Goal: Navigation & Orientation: Find specific page/section

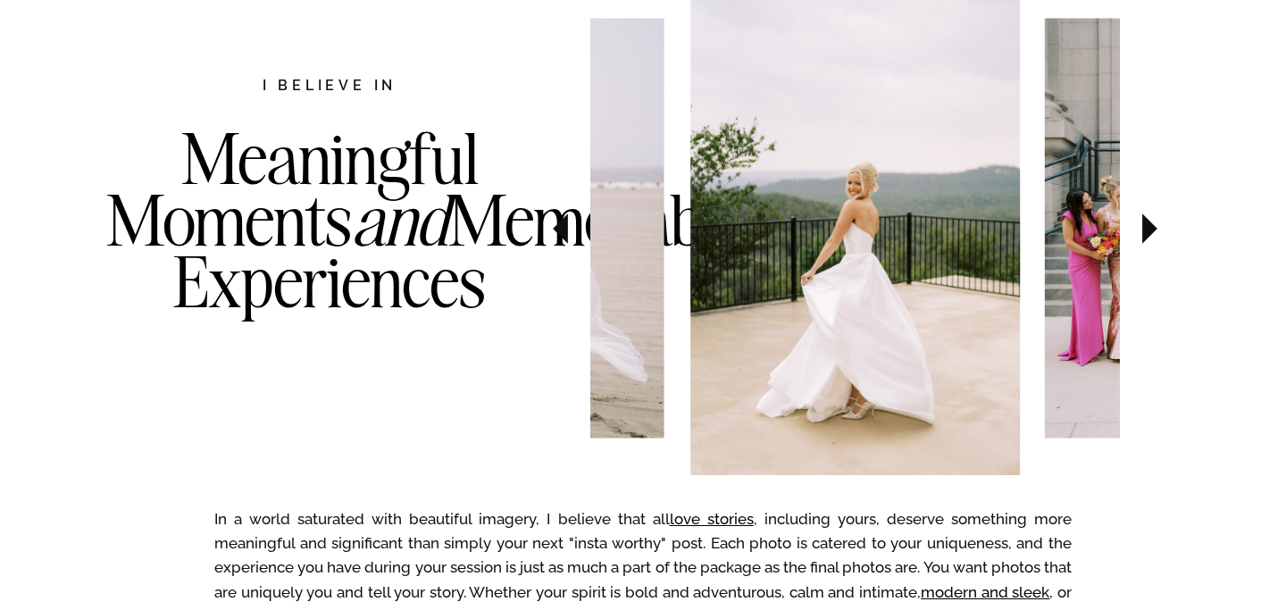
scroll to position [981, 0]
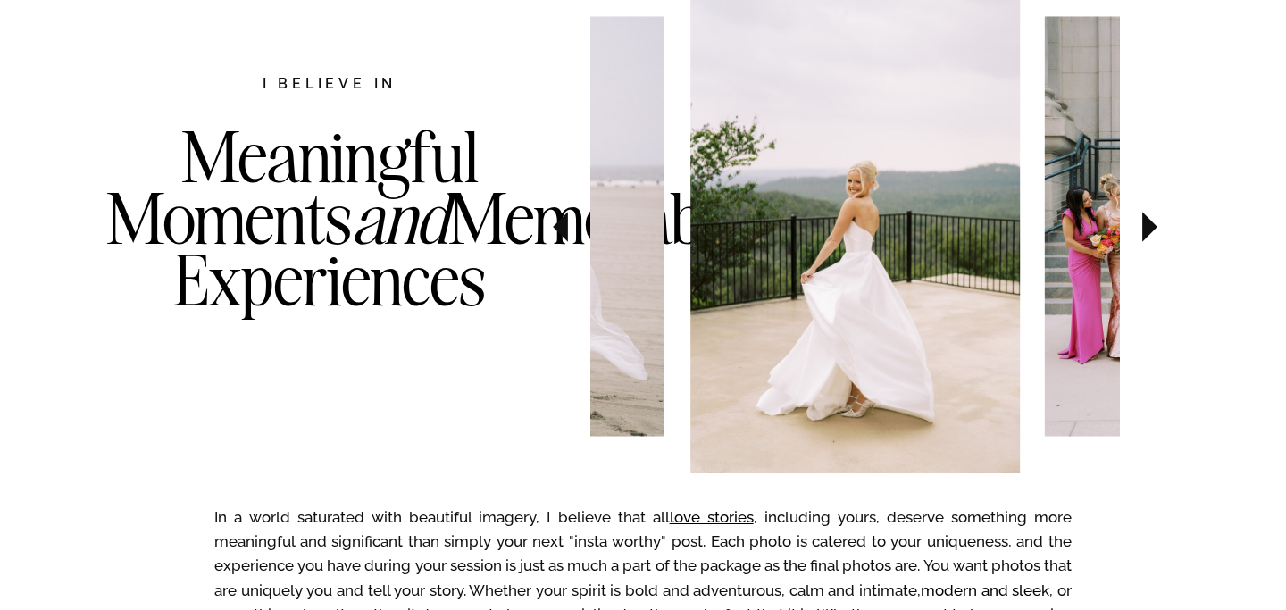
click at [1158, 230] on icon at bounding box center [1150, 227] width 60 height 63
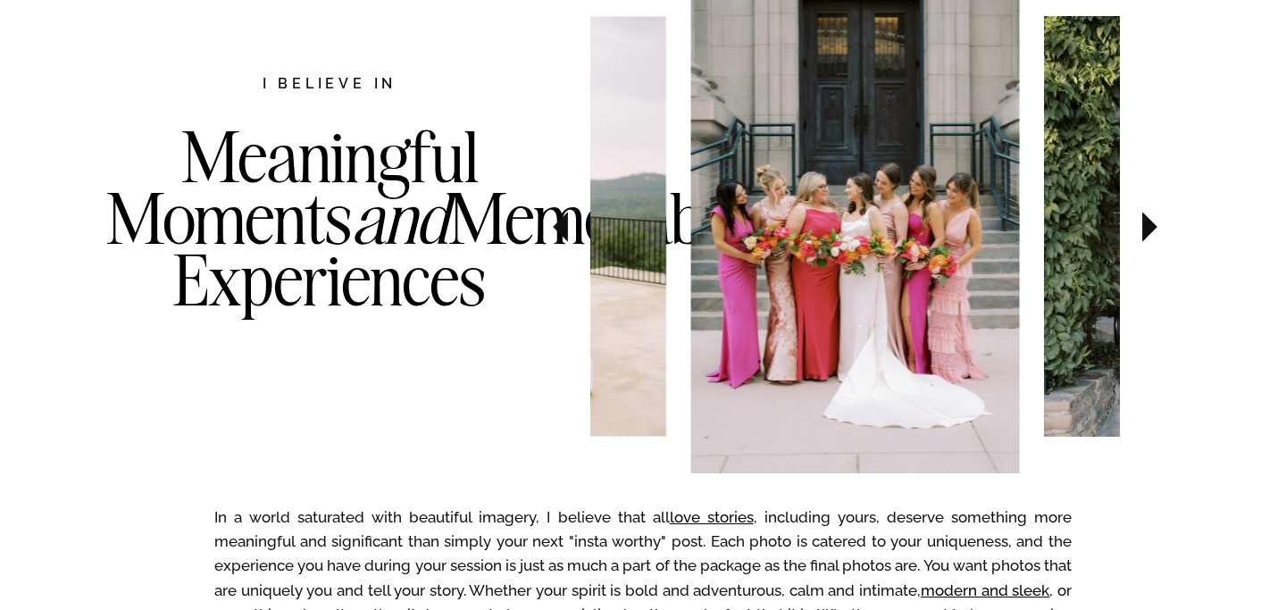
click at [1158, 230] on icon at bounding box center [1150, 227] width 60 height 63
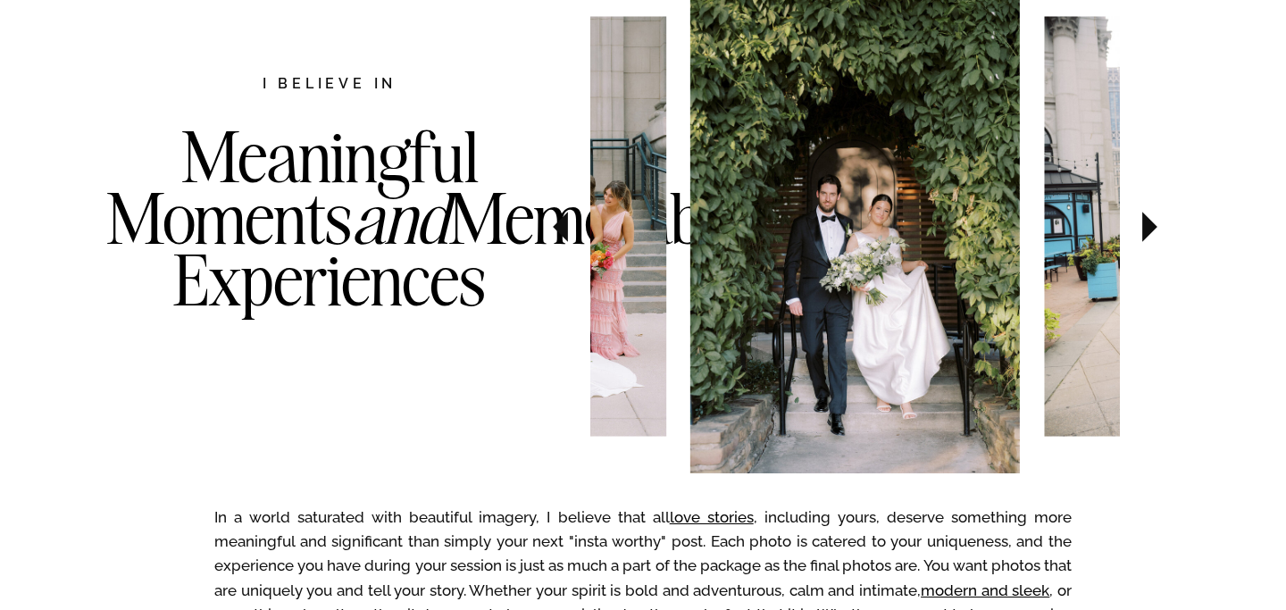
click at [1158, 230] on icon at bounding box center [1150, 227] width 60 height 63
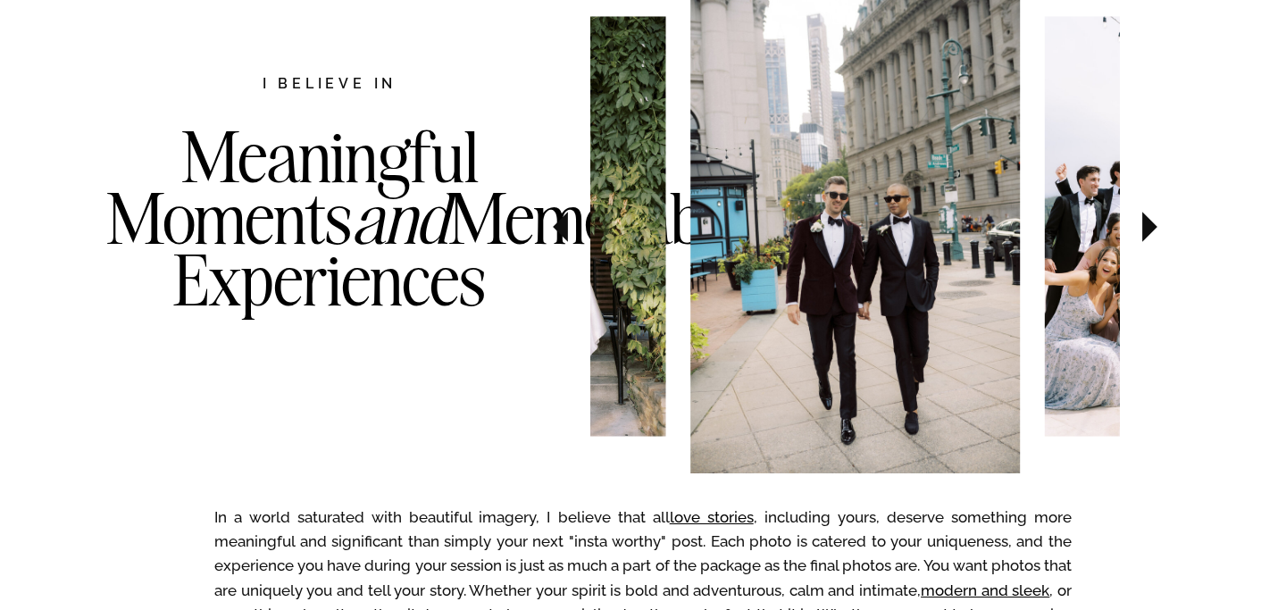
click at [1158, 230] on icon at bounding box center [1150, 227] width 60 height 63
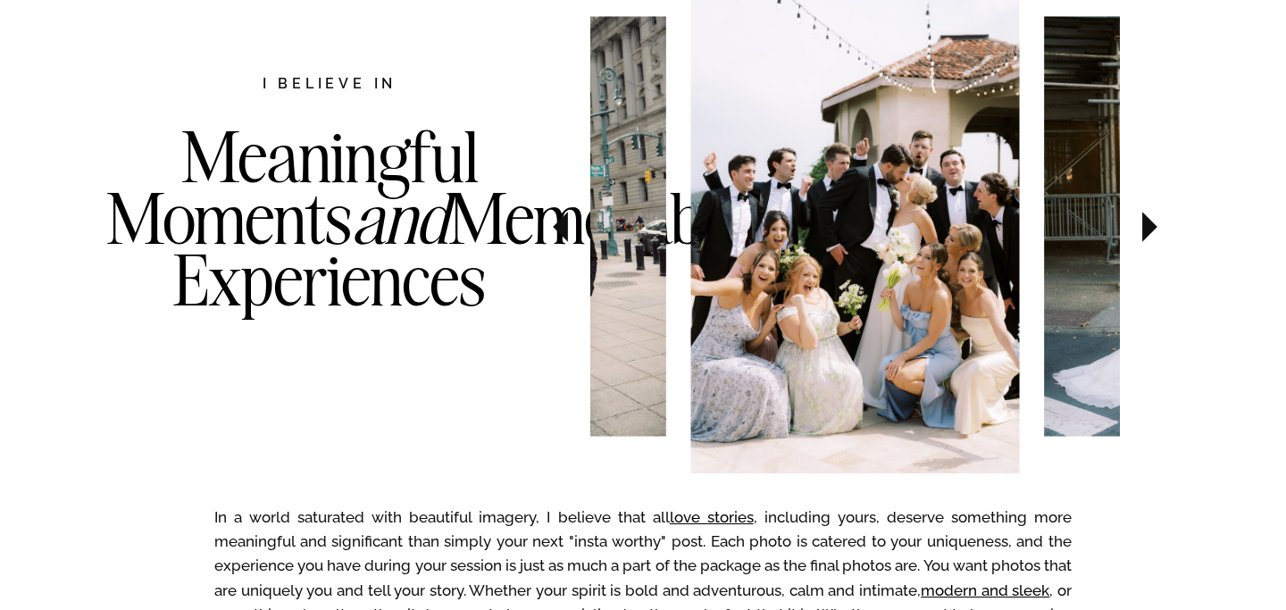
click at [1159, 230] on icon at bounding box center [1150, 227] width 60 height 63
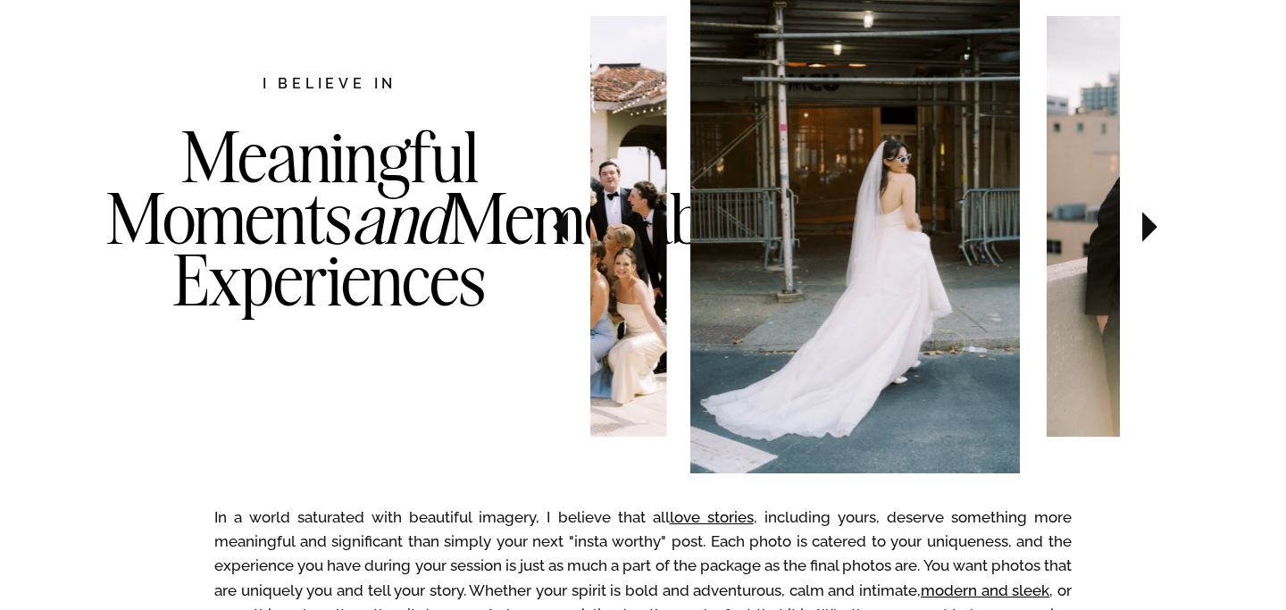
click at [1161, 231] on icon at bounding box center [1150, 227] width 60 height 63
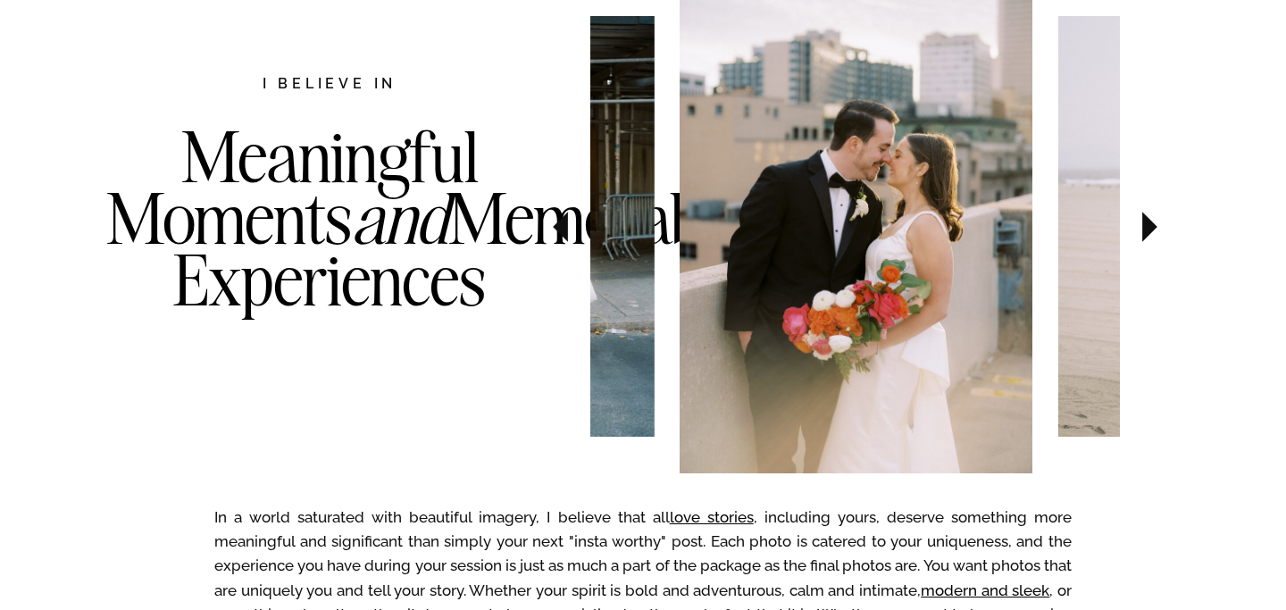
click at [1161, 231] on icon at bounding box center [1150, 227] width 60 height 63
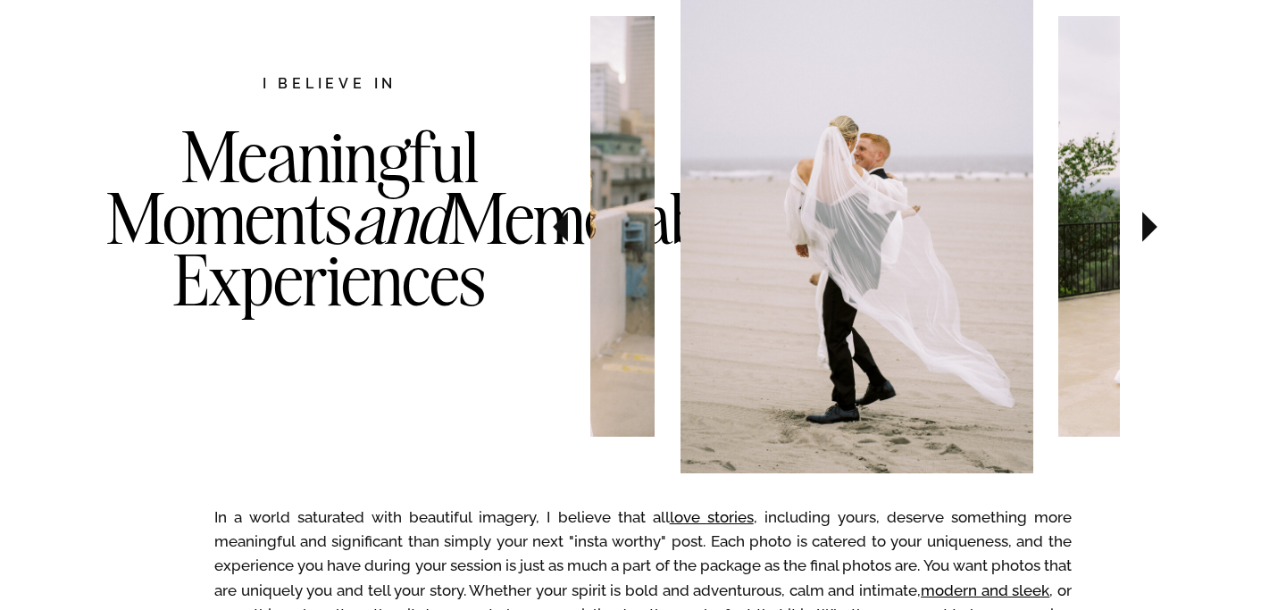
click at [1162, 231] on icon at bounding box center [1150, 227] width 60 height 63
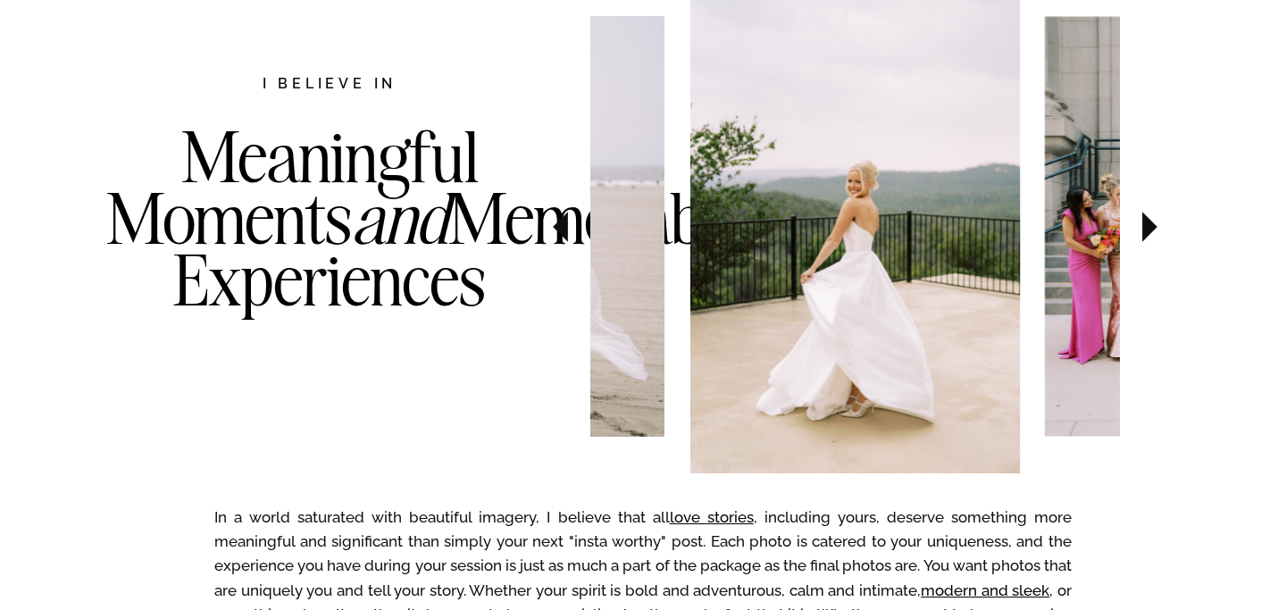
click at [1162, 231] on icon at bounding box center [1150, 227] width 60 height 63
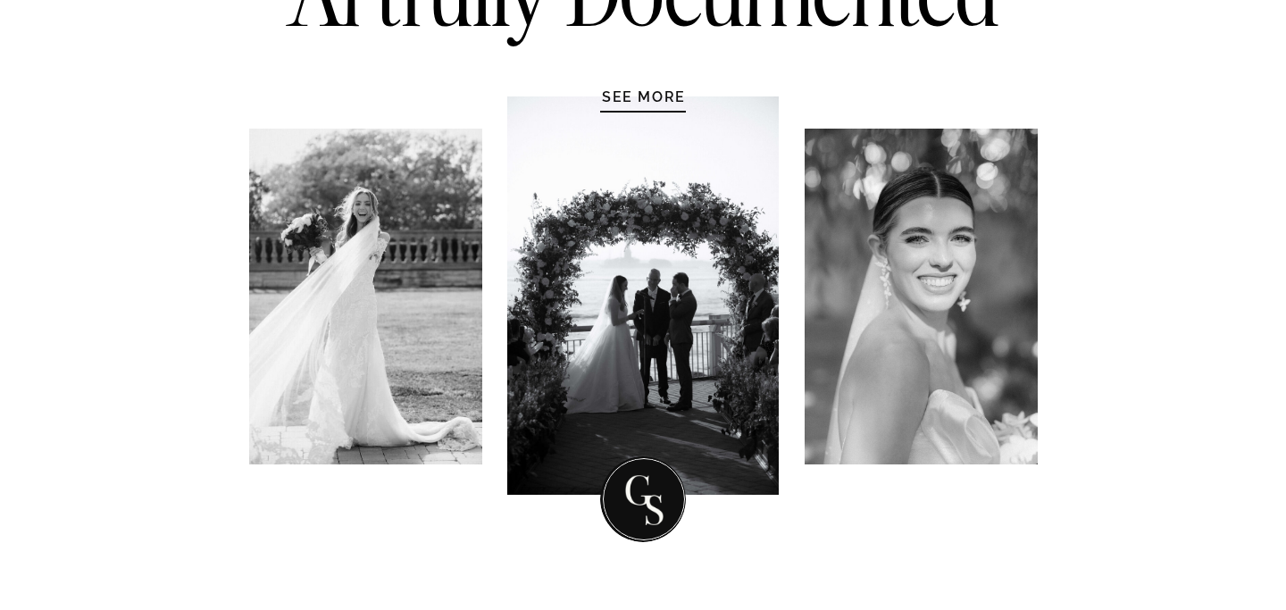
scroll to position [0, 0]
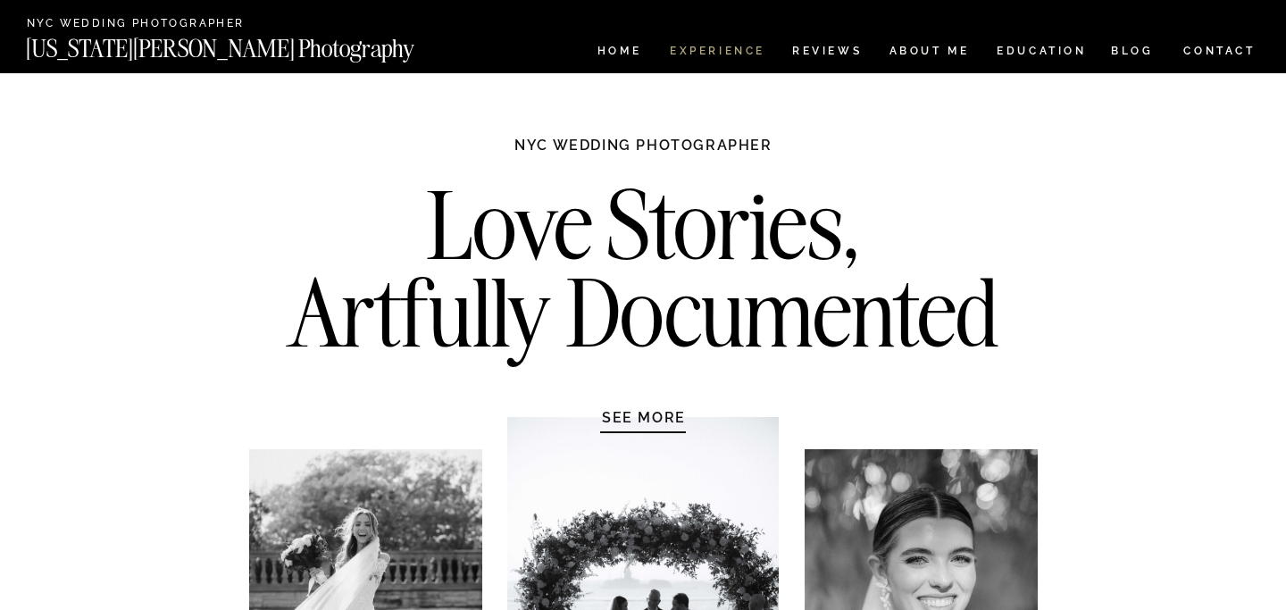
click at [750, 52] on nav "Experience" at bounding box center [717, 53] width 94 height 15
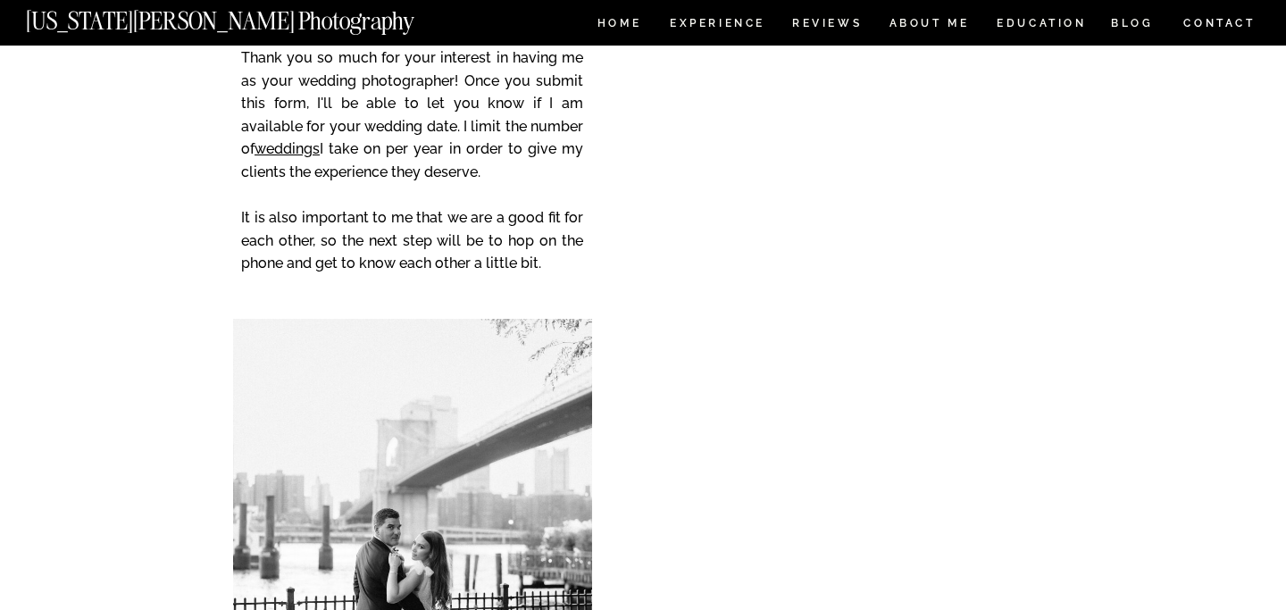
scroll to position [7314, 0]
